Goal: Task Accomplishment & Management: Manage account settings

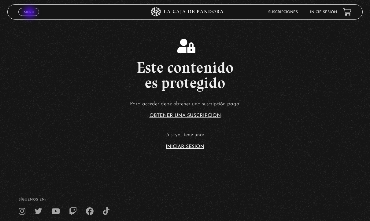
click at [31, 13] on span "Menu" at bounding box center [29, 12] width 10 height 4
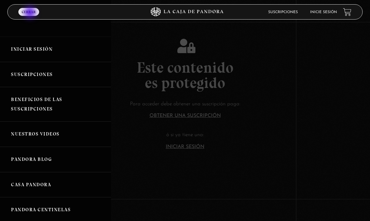
click at [45, 52] on link "Iniciar Sesión" at bounding box center [55, 49] width 111 height 25
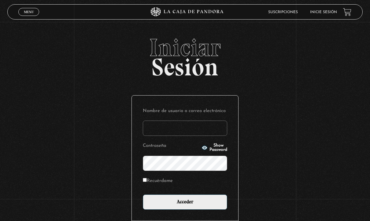
click at [170, 134] on input "Nombre de usuario o correo electrónico" at bounding box center [185, 128] width 84 height 15
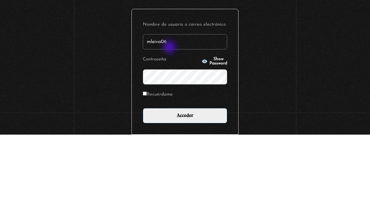
type input "mleiva06"
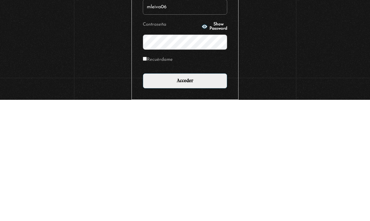
click at [186, 195] on input "Acceder" at bounding box center [185, 202] width 84 height 15
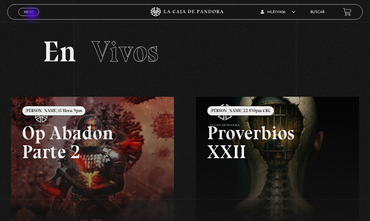
click at [35, 9] on link "Menu Cerrar" at bounding box center [28, 12] width 21 height 8
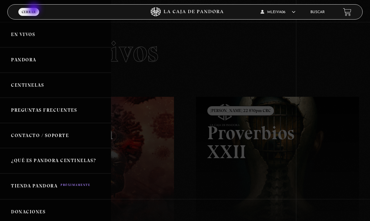
click at [32, 64] on link "Pandora" at bounding box center [55, 59] width 111 height 25
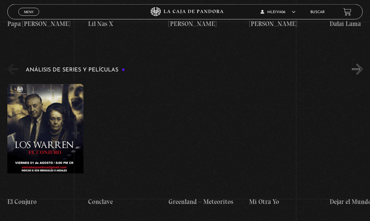
scroll to position [1156, 0]
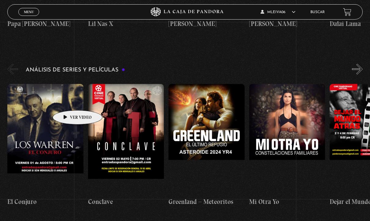
click at [68, 101] on figure at bounding box center [45, 139] width 76 height 110
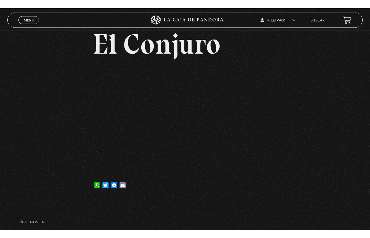
scroll to position [7, 0]
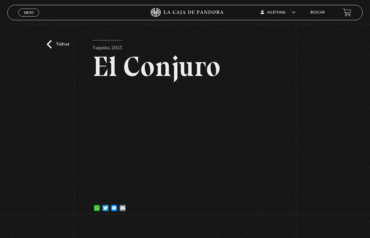
click at [63, 0] on html "ingresar al sitio Ver Video Más Información Solicitar Por favor coloque su disp…" at bounding box center [185, 154] width 370 height 323
